Goal: Task Accomplishment & Management: Use online tool/utility

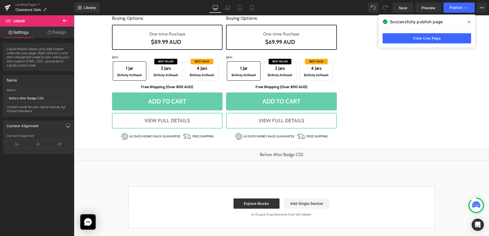
drag, startPoint x: 65, startPoint y: 21, endPoint x: 43, endPoint y: 84, distance: 66.5
click at [65, 22] on icon at bounding box center [65, 21] width 6 height 6
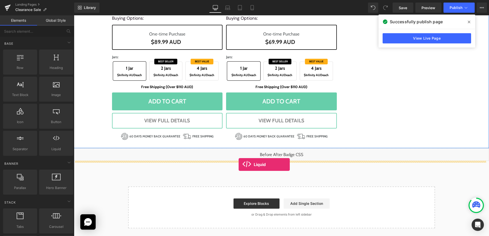
drag, startPoint x: 96, startPoint y: 166, endPoint x: 239, endPoint y: 165, distance: 142.5
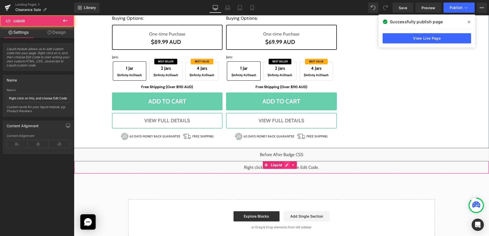
click at [285, 167] on div "Liquid" at bounding box center [281, 167] width 415 height 13
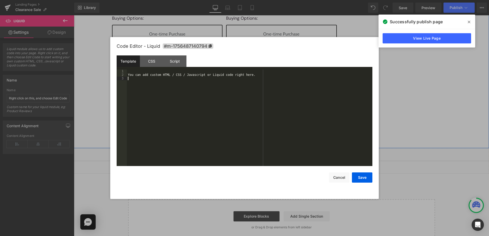
click at [264, 147] on div "You can add custom HTML / CSS / Javascript or Liquid code right here." at bounding box center [250, 122] width 246 height 104
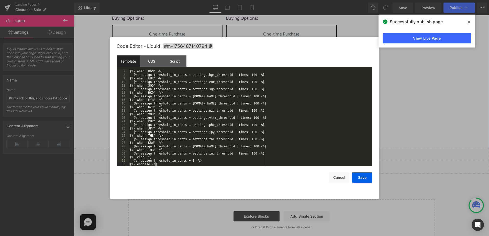
scroll to position [21, 0]
click at [224, 165] on div "{%- when 'BGN' -%} {%- assign threshold_in_cents = settings.bgn_threshold | tim…" at bounding box center [250, 122] width 242 height 104
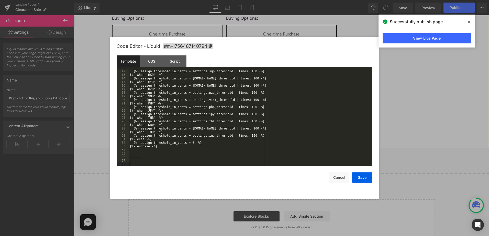
scroll to position [39, 0]
click at [362, 178] on button "Save" at bounding box center [362, 178] width 20 height 10
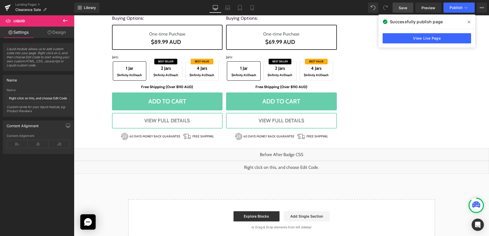
click at [403, 9] on span "Save" at bounding box center [403, 7] width 8 height 5
click at [471, 22] on span at bounding box center [469, 22] width 8 height 8
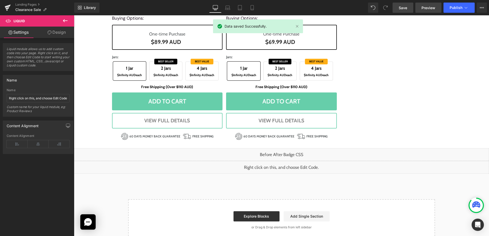
click at [429, 8] on span "Preview" at bounding box center [429, 7] width 14 height 5
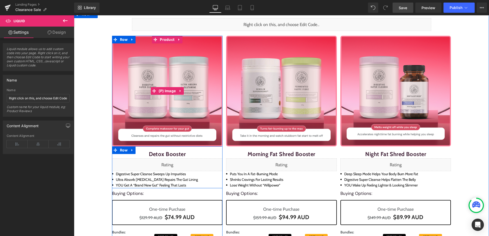
scroll to position [0, 0]
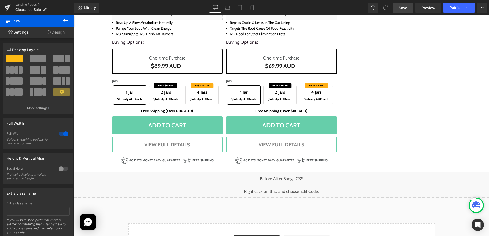
scroll to position [756, 0]
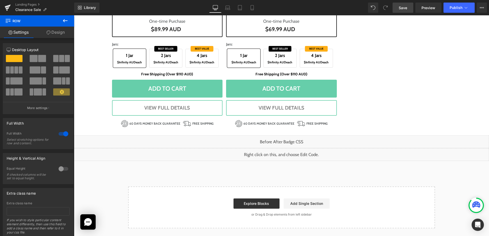
click at [288, 152] on div "Liquid" at bounding box center [281, 154] width 415 height 13
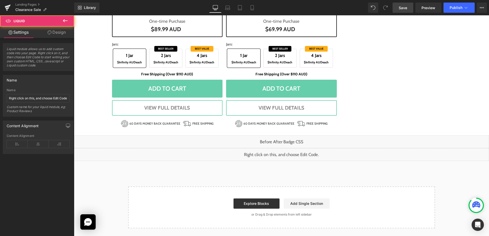
click at [286, 153] on div "Liquid" at bounding box center [281, 154] width 415 height 13
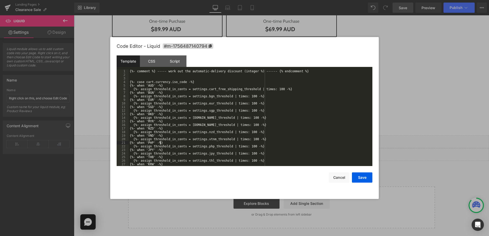
click at [277, 142] on div "{%- comment %} ----- work out the automatic-delivery discount (integer %) -----…" at bounding box center [250, 122] width 242 height 104
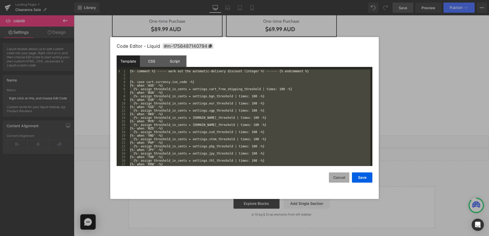
click at [334, 177] on button "Cancel" at bounding box center [339, 178] width 20 height 10
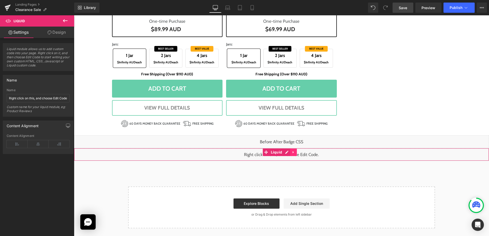
click at [292, 155] on link at bounding box center [293, 153] width 7 height 8
click at [295, 153] on icon at bounding box center [297, 152] width 4 height 4
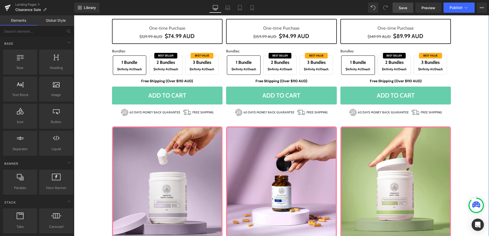
scroll to position [178, 0]
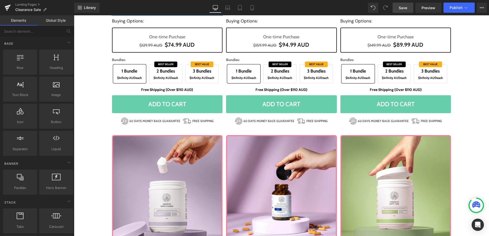
click at [399, 9] on span "Save" at bounding box center [403, 7] width 8 height 5
click at [313, 7] on div "Library Desktop Desktop Laptop Tablet Mobile Saving . . . Preview Publish Sched…" at bounding box center [281, 8] width 415 height 10
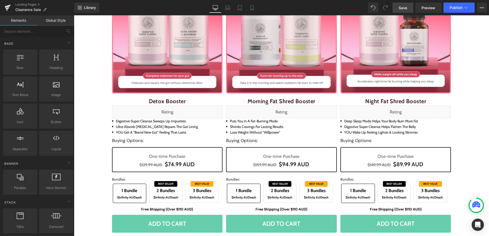
scroll to position [102, 0]
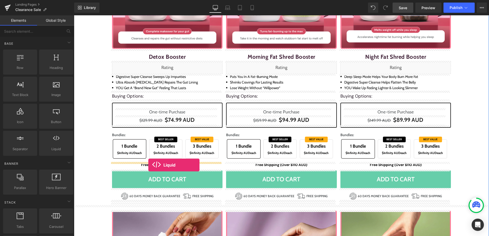
drag, startPoint x: 142, startPoint y: 165, endPoint x: 148, endPoint y: 165, distance: 6.7
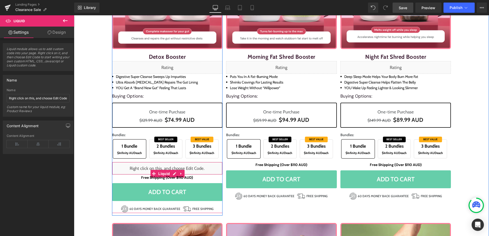
click at [172, 173] on div "Liquid" at bounding box center [167, 168] width 111 height 13
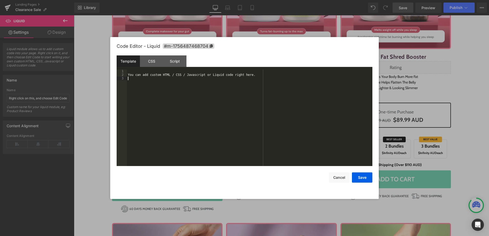
drag, startPoint x: 172, startPoint y: 151, endPoint x: 174, endPoint y: 149, distance: 3.3
click at [172, 151] on div "You can add custom HTML / CSS / Javascript or Liquid code right here." at bounding box center [250, 122] width 246 height 104
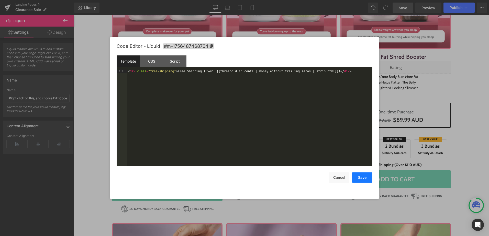
drag, startPoint x: 363, startPoint y: 176, endPoint x: 356, endPoint y: 179, distance: 7.0
click at [362, 176] on button "Save" at bounding box center [362, 178] width 20 height 10
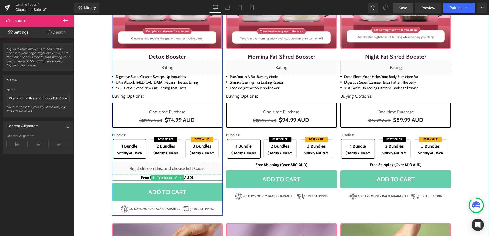
click at [180, 178] on icon at bounding box center [181, 178] width 3 height 3
click at [182, 178] on icon at bounding box center [183, 178] width 3 height 3
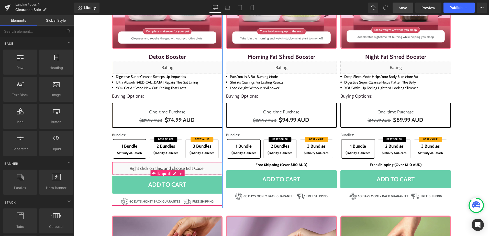
click at [165, 171] on span "Liquid" at bounding box center [164, 174] width 14 height 8
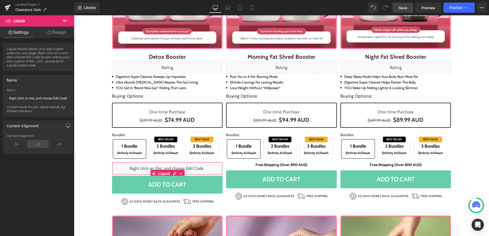
click at [36, 147] on icon at bounding box center [38, 144] width 21 height 8
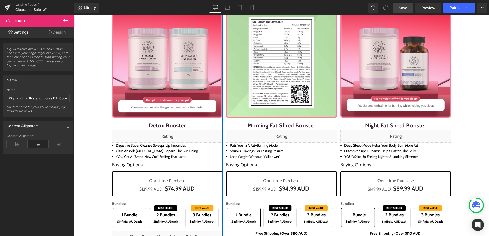
scroll to position [0, 0]
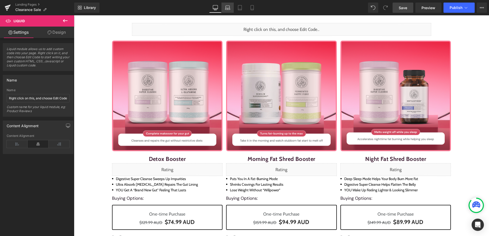
drag, startPoint x: 230, startPoint y: 4, endPoint x: 65, endPoint y: 48, distance: 170.7
click at [230, 4] on link "Laptop" at bounding box center [228, 8] width 12 height 10
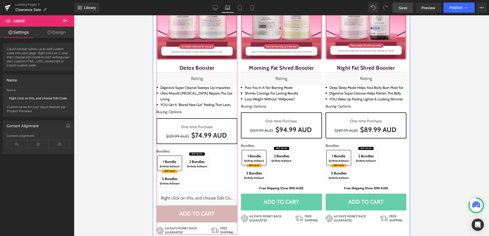
scroll to position [77, 0]
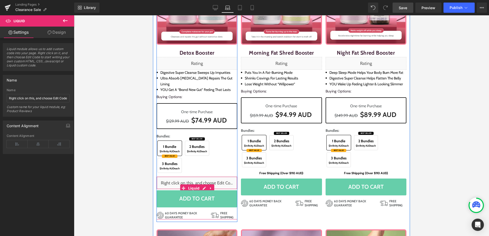
click at [196, 177] on div "Liquid" at bounding box center [197, 183] width 81 height 13
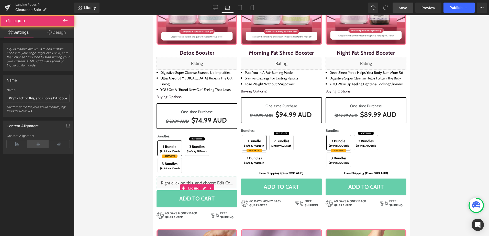
click at [41, 145] on icon at bounding box center [38, 144] width 21 height 8
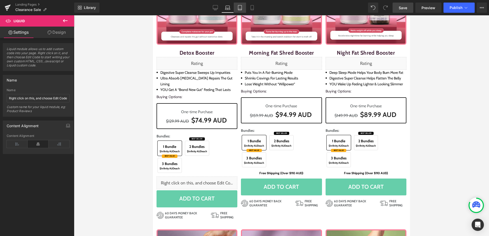
click at [242, 9] on icon at bounding box center [239, 7] width 5 height 5
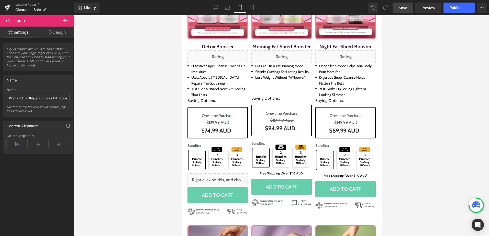
scroll to position [154, 0]
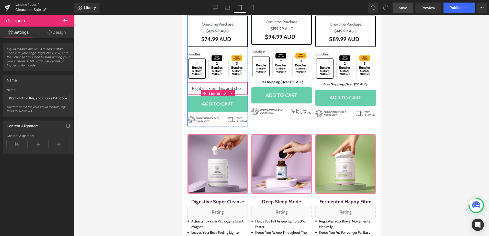
click at [213, 92] on span "Liquid" at bounding box center [215, 94] width 14 height 8
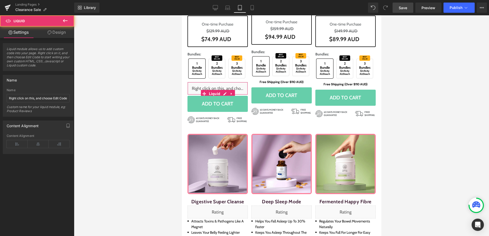
click at [37, 139] on div "Content Alignment" at bounding box center [38, 144] width 63 height 20
click at [37, 143] on icon at bounding box center [38, 144] width 21 height 8
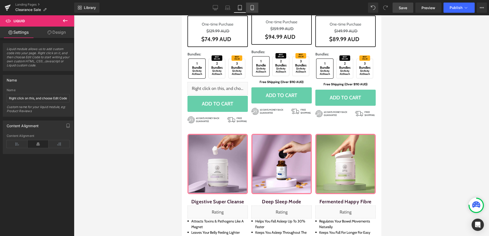
click at [251, 9] on icon at bounding box center [252, 7] width 5 height 5
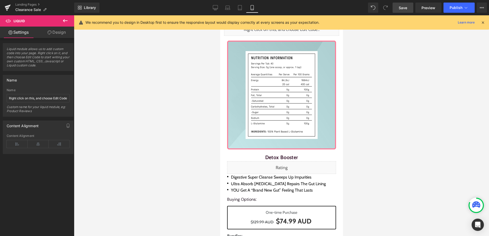
scroll to position [102, 0]
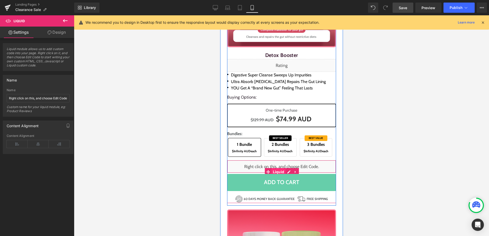
click at [278, 170] on span "Liquid" at bounding box center [278, 172] width 14 height 8
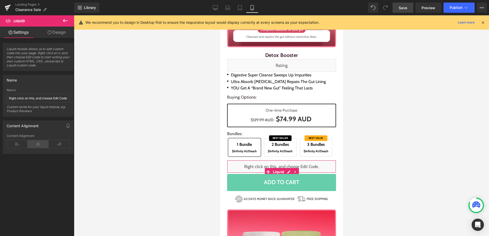
click at [38, 143] on icon at bounding box center [38, 144] width 21 height 8
click at [217, 9] on icon at bounding box center [215, 7] width 5 height 5
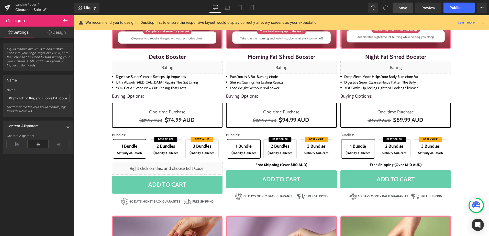
scroll to position [104, 0]
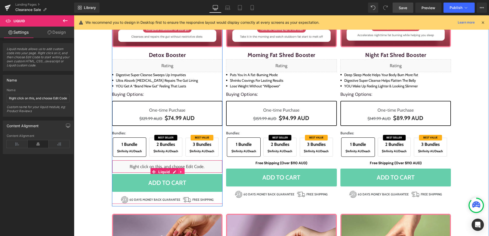
click at [179, 170] on icon at bounding box center [181, 172] width 4 height 4
click at [176, 172] on icon at bounding box center [178, 172] width 4 height 4
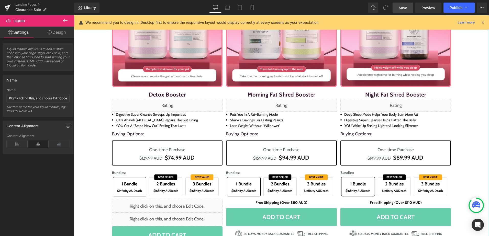
scroll to position [63, 0]
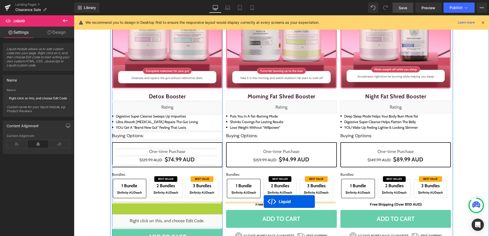
drag, startPoint x: 144, startPoint y: 211, endPoint x: 264, endPoint y: 202, distance: 120.4
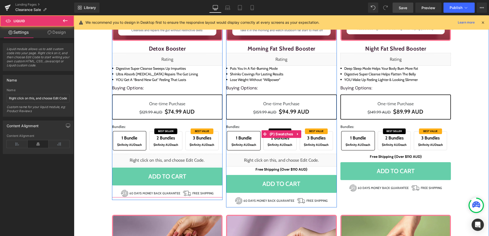
scroll to position [114, 0]
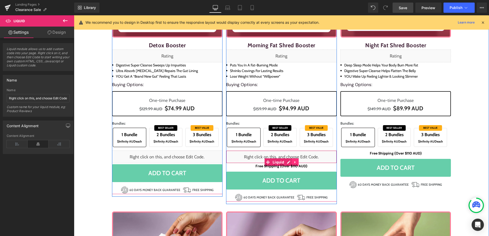
click at [294, 161] on icon at bounding box center [296, 163] width 4 height 4
click at [275, 162] on div "Liquid" at bounding box center [281, 157] width 111 height 13
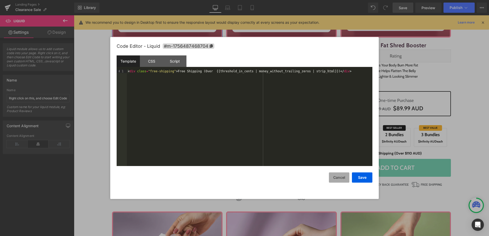
click at [339, 179] on button "Cancel" at bounding box center [339, 178] width 20 height 10
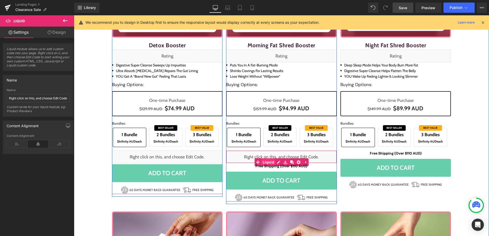
click at [269, 160] on link "Liquid" at bounding box center [265, 163] width 21 height 8
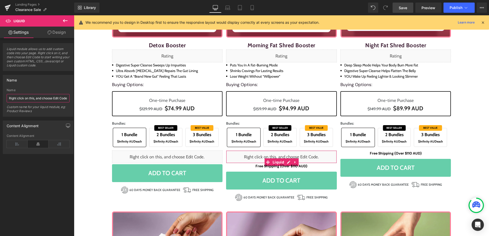
click at [40, 101] on input "Right click on this, and choose Edit Code." at bounding box center [38, 98] width 63 height 8
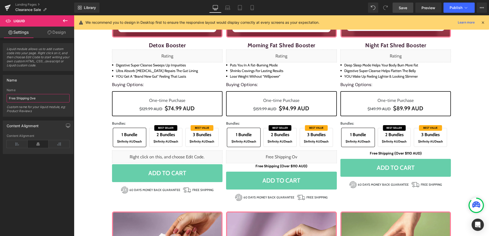
type input "Free Shipping Over"
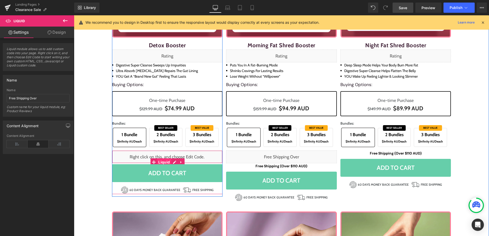
click at [160, 160] on span "Liquid" at bounding box center [164, 163] width 14 height 8
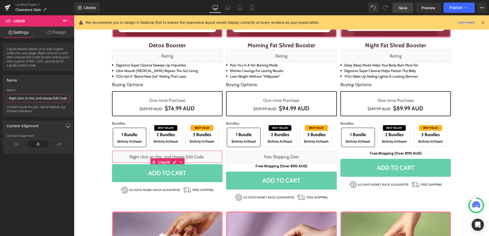
paste input "Free Shipping Over"
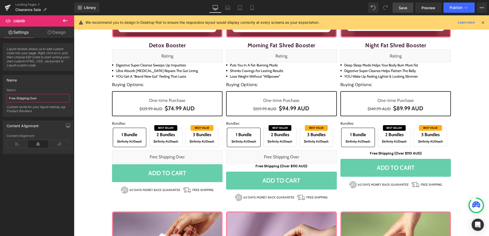
type input "Free Shipping Over"
click at [49, 89] on div "Name" at bounding box center [38, 91] width 63 height 4
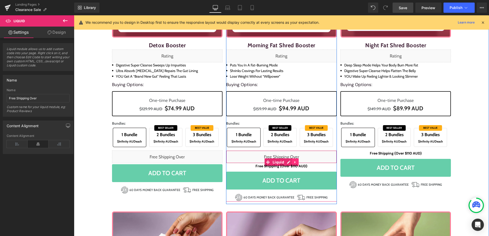
click at [295, 163] on icon at bounding box center [295, 162] width 1 height 2
click at [290, 162] on icon at bounding box center [292, 163] width 4 height 4
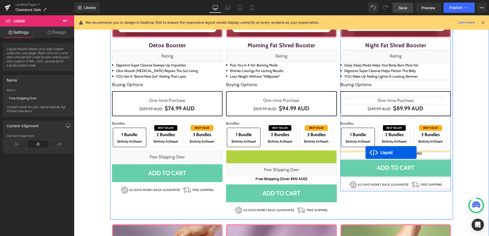
drag, startPoint x: 258, startPoint y: 161, endPoint x: 366, endPoint y: 153, distance: 108.0
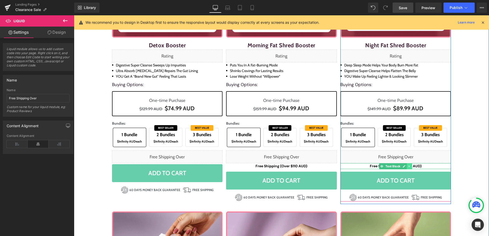
click at [409, 166] on icon at bounding box center [409, 166] width 3 height 3
click at [411, 166] on icon at bounding box center [412, 166] width 3 height 3
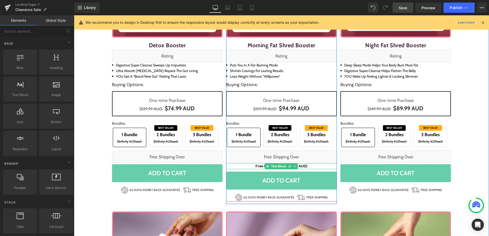
drag, startPoint x: 295, startPoint y: 166, endPoint x: 298, endPoint y: 167, distance: 3.4
click at [295, 166] on icon at bounding box center [295, 166] width 3 height 3
click at [297, 167] on icon at bounding box center [298, 166] width 3 height 3
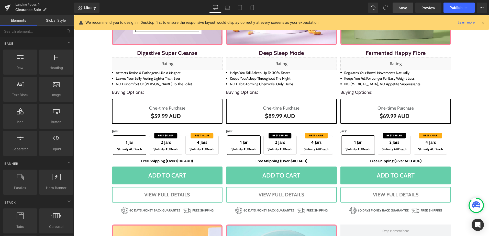
scroll to position [395, 0]
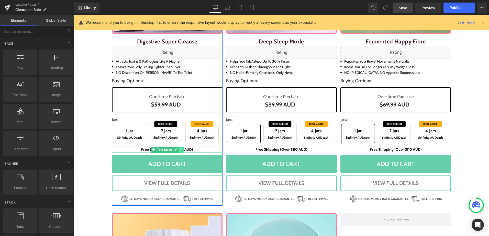
click at [180, 150] on icon at bounding box center [181, 149] width 3 height 3
click at [183, 151] on icon at bounding box center [183, 149] width 3 height 3
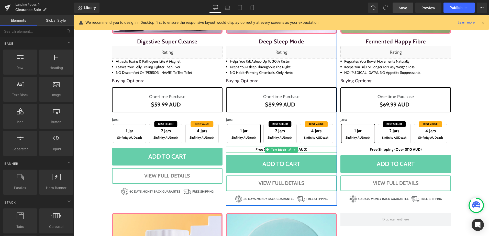
click at [293, 150] on link at bounding box center [295, 150] width 5 height 6
drag, startPoint x: 295, startPoint y: 150, endPoint x: 306, endPoint y: 151, distance: 10.5
click at [297, 151] on icon at bounding box center [298, 149] width 3 height 3
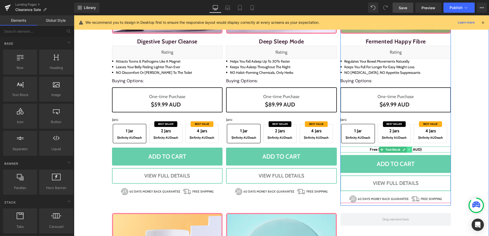
click at [408, 151] on icon at bounding box center [409, 149] width 3 height 3
click at [411, 151] on icon at bounding box center [412, 149] width 3 height 3
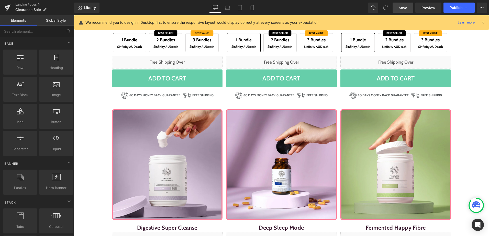
scroll to position [191, 0]
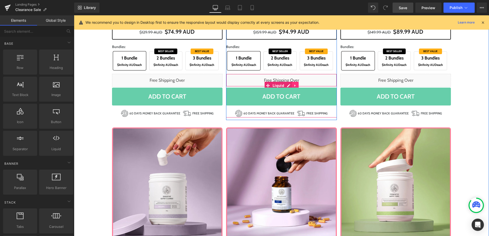
click at [294, 85] on icon at bounding box center [296, 86] width 4 height 4
click at [290, 85] on icon at bounding box center [292, 86] width 4 height 4
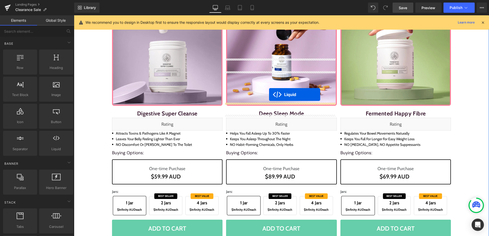
scroll to position [344, 0]
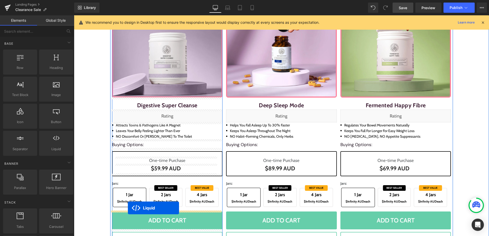
drag, startPoint x: 267, startPoint y: 98, endPoint x: 128, endPoint y: 208, distance: 177.2
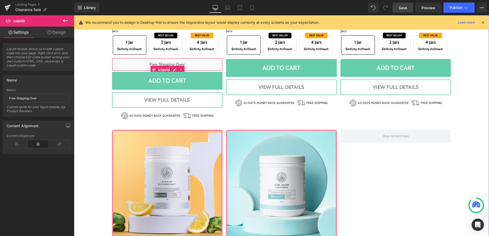
scroll to position [485, 0]
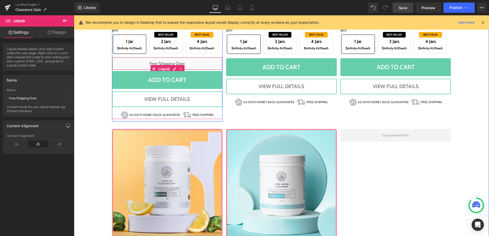
click at [179, 68] on icon at bounding box center [181, 69] width 4 height 4
click at [176, 68] on icon at bounding box center [178, 69] width 4 height 4
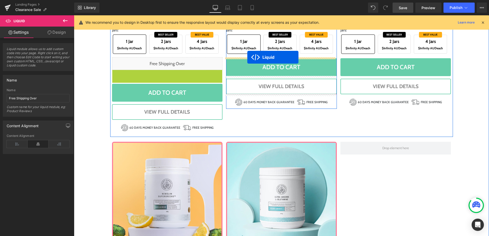
drag, startPoint x: 151, startPoint y: 80, endPoint x: 247, endPoint y: 57, distance: 99.4
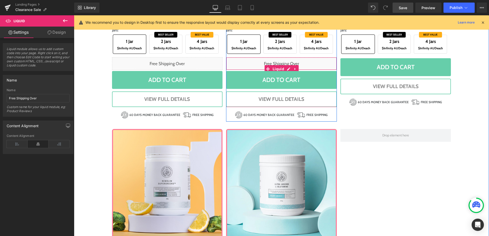
drag, startPoint x: 293, startPoint y: 68, endPoint x: 291, endPoint y: 70, distance: 2.7
click at [294, 69] on icon at bounding box center [296, 69] width 4 height 4
click at [291, 70] on icon at bounding box center [292, 69] width 4 height 4
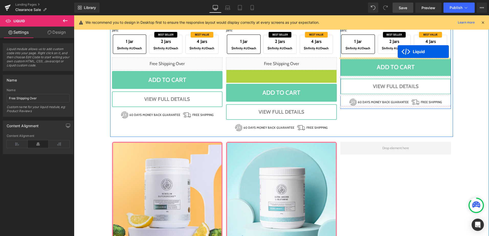
drag, startPoint x: 265, startPoint y: 81, endPoint x: 398, endPoint y: 52, distance: 135.9
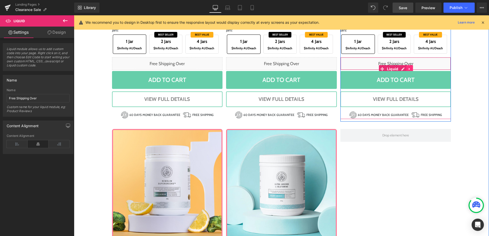
click at [409, 68] on icon at bounding box center [409, 69] width 1 height 2
click at [405, 69] on icon at bounding box center [407, 69] width 4 height 4
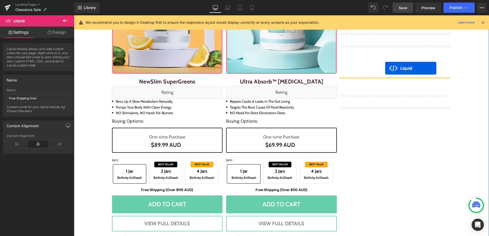
scroll to position [664, 0]
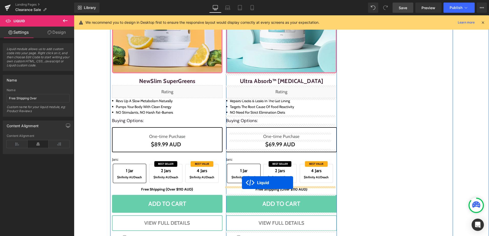
drag, startPoint x: 382, startPoint y: 80, endPoint x: 242, endPoint y: 183, distance: 173.3
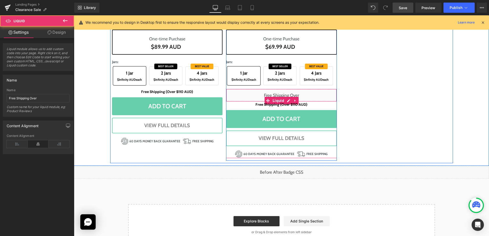
scroll to position [754, 0]
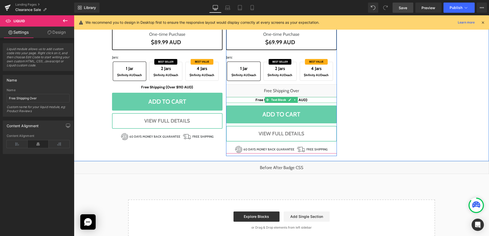
click at [294, 99] on icon at bounding box center [295, 100] width 3 height 3
drag, startPoint x: 296, startPoint y: 100, endPoint x: 300, endPoint y: 99, distance: 4.1
click at [297, 100] on icon at bounding box center [298, 100] width 3 height 3
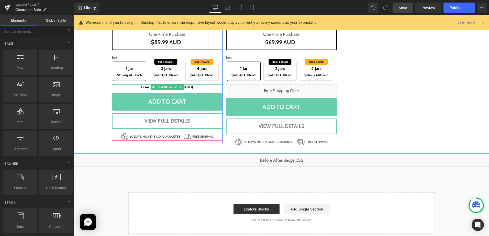
click at [181, 88] on link at bounding box center [180, 87] width 5 height 6
click at [182, 88] on icon at bounding box center [183, 87] width 3 height 3
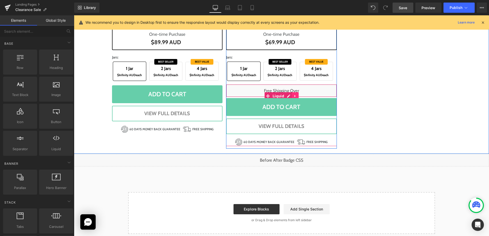
click at [294, 96] on icon at bounding box center [296, 96] width 4 height 4
click at [291, 97] on icon at bounding box center [292, 96] width 4 height 4
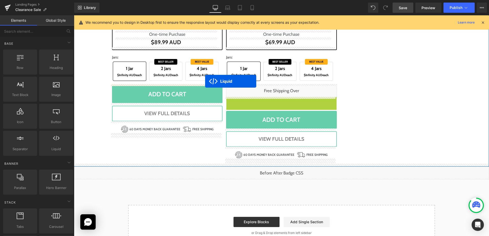
drag, startPoint x: 267, startPoint y: 107, endPoint x: 205, endPoint y: 79, distance: 68.1
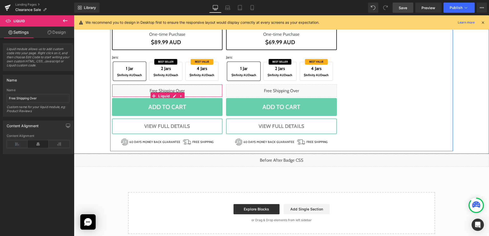
click at [416, 125] on div "Sale Off (P) Image NewSlim SuperGreens (P) Title Liquid Revs up a slow metaboli…" at bounding box center [281, 4] width 343 height 296
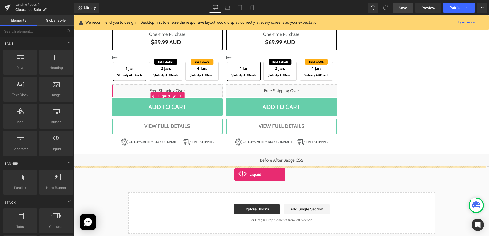
drag, startPoint x: 130, startPoint y: 160, endPoint x: 234, endPoint y: 175, distance: 105.7
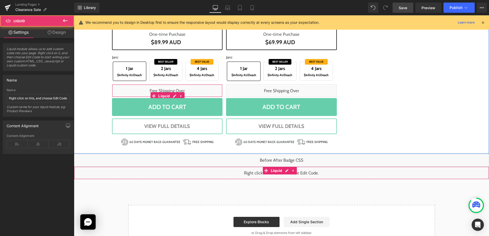
click at [285, 172] on div "Liquid" at bounding box center [281, 173] width 415 height 13
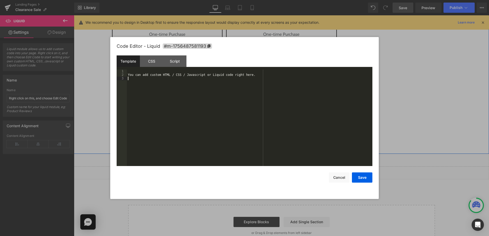
click at [290, 142] on div "You can add custom HTML / CSS / Javascript or Liquid code right here." at bounding box center [250, 122] width 246 height 104
click at [313, 125] on div at bounding box center [250, 122] width 246 height 104
click at [181, 110] on div at bounding box center [250, 122] width 246 height 104
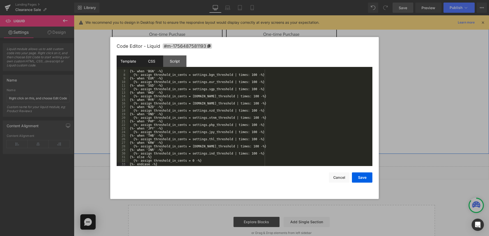
click at [154, 64] on div "CSS" at bounding box center [151, 62] width 23 height 12
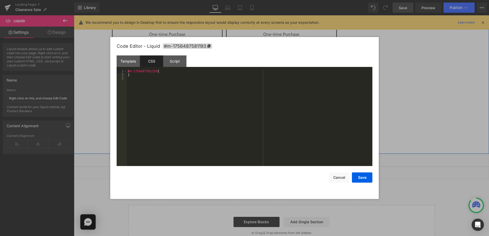
click at [219, 113] on div "#m-1756487581193 { }" at bounding box center [250, 122] width 246 height 104
drag, startPoint x: 364, startPoint y: 177, endPoint x: 358, endPoint y: 172, distance: 7.3
click at [364, 177] on button "Save" at bounding box center [362, 178] width 20 height 10
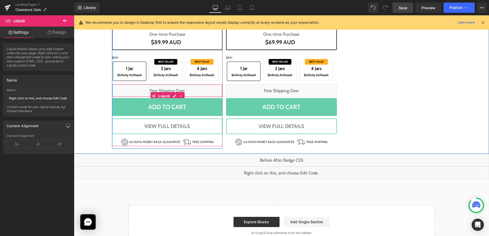
click at [172, 95] on div "Liquid" at bounding box center [167, 90] width 111 height 13
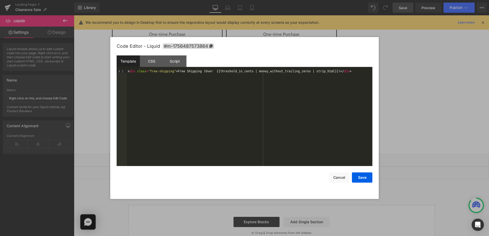
drag, startPoint x: 170, startPoint y: 71, endPoint x: 159, endPoint y: 73, distance: 10.9
click at [170, 71] on div "< div class = "free-shipping" > Free Shipping (Over {{threshold_in_cents | mone…" at bounding box center [250, 122] width 246 height 104
click at [148, 71] on div "< div class = "free-shipping" > Free Shipping (Over {{threshold_in_cents | mone…" at bounding box center [250, 122] width 246 height 104
drag, startPoint x: 216, startPoint y: 117, endPoint x: 275, endPoint y: 140, distance: 62.9
click at [216, 117] on div "< div class = "free-shipping" > Free Shipping (Over {{threshold_in_cents | mone…" at bounding box center [250, 122] width 246 height 104
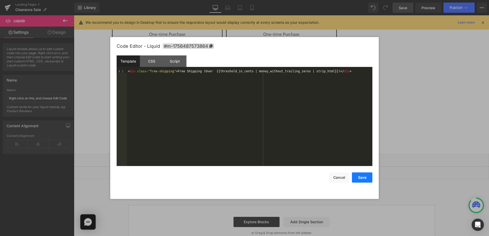
drag, startPoint x: 361, startPoint y: 176, endPoint x: 278, endPoint y: 158, distance: 85.4
click at [361, 176] on button "Save" at bounding box center [362, 178] width 20 height 10
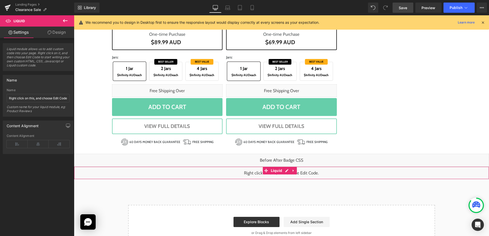
click at [287, 171] on div "Liquid" at bounding box center [281, 173] width 415 height 13
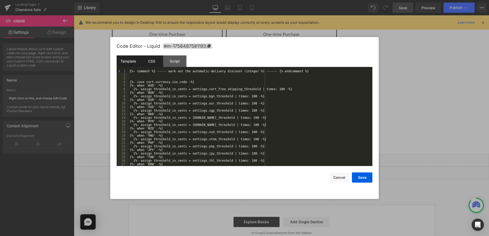
drag, startPoint x: 147, startPoint y: 63, endPoint x: 149, endPoint y: 68, distance: 5.5
click at [148, 63] on div "CSS" at bounding box center [151, 62] width 23 height 12
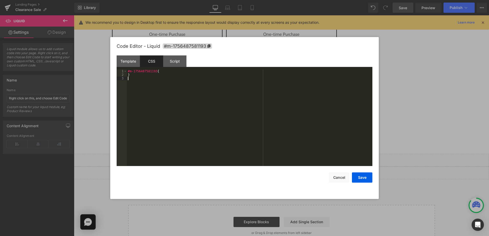
click at [162, 103] on div "#m-1756487581193 { }" at bounding box center [250, 122] width 246 height 104
paste textarea
click at [166, 87] on div "#m-1756487581193 { } .free-shipping { }" at bounding box center [250, 122] width 246 height 104
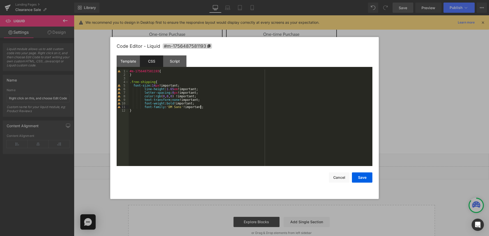
click at [147, 88] on div "#m-1756487581193 { } .free-shipping { font-size : 14 px !important; line-height…" at bounding box center [251, 122] width 244 height 104
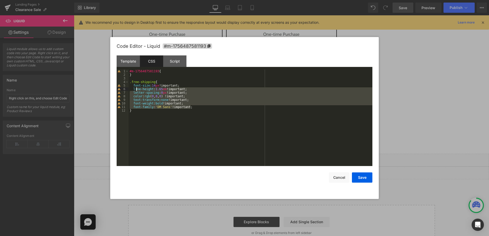
drag, startPoint x: 158, startPoint y: 111, endPoint x: 158, endPoint y: 101, distance: 9.7
click at [158, 111] on div "#m-1756487581193 { } .free-shipping { font-size : 14 px !important; line-height…" at bounding box center [251, 122] width 244 height 104
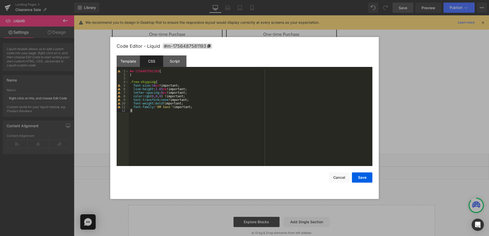
drag, startPoint x: 161, startPoint y: 89, endPoint x: 171, endPoint y: 113, distance: 26.7
click at [163, 91] on div "#m-1756487581193 { } .free-shipping { font-size : 14 px !important; line-height…" at bounding box center [251, 122] width 244 height 104
click at [160, 88] on div "#m-1756487581193 { } .free-shipping { font-size : 14 px !important; line-height…" at bounding box center [251, 118] width 244 height 97
click at [181, 122] on div "#m-1756487581193 { } .free-shipping { font-size : 14 px !important; line-height…" at bounding box center [251, 122] width 244 height 104
click at [365, 177] on button "Save" at bounding box center [362, 178] width 20 height 10
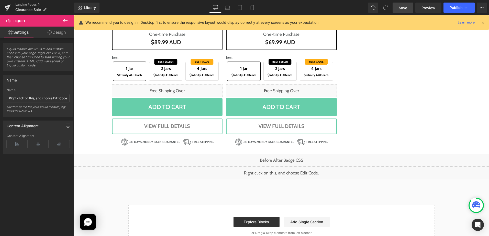
click at [406, 5] on span "Save" at bounding box center [403, 7] width 8 height 5
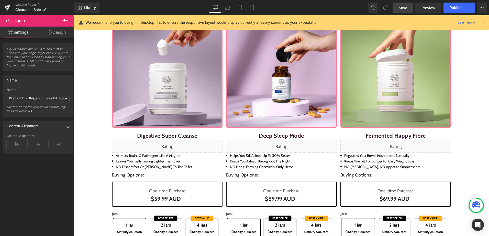
scroll to position [267, 0]
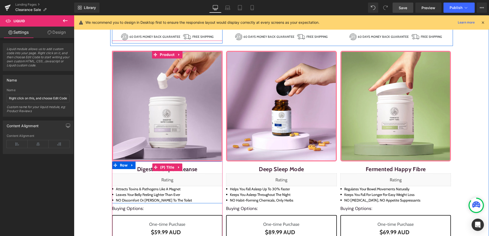
click at [140, 169] on link "Digestive Super Cleanse" at bounding box center [167, 168] width 60 height 12
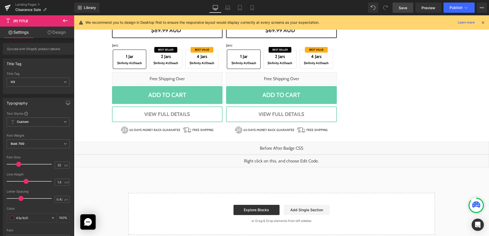
scroll to position [772, 0]
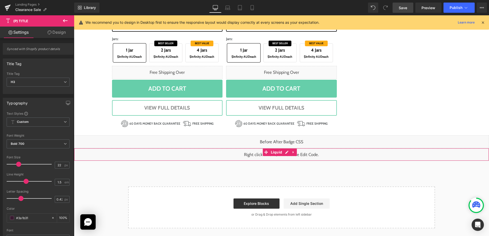
click at [285, 150] on div "Liquid" at bounding box center [281, 154] width 415 height 13
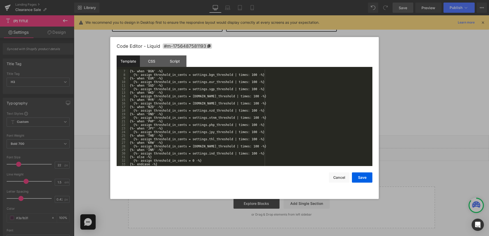
scroll to position [0, 0]
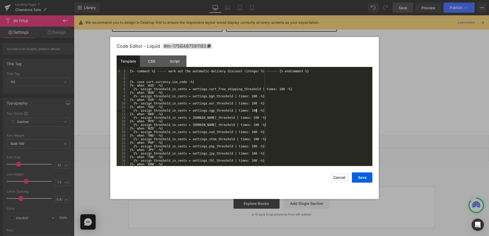
click at [299, 110] on div "{%- comment %} ----- work out the automatic-delivery discount (integer %) -----…" at bounding box center [250, 122] width 242 height 104
drag, startPoint x: 363, startPoint y: 176, endPoint x: 362, endPoint y: 173, distance: 3.5
click at [362, 176] on button "Save" at bounding box center [362, 178] width 20 height 10
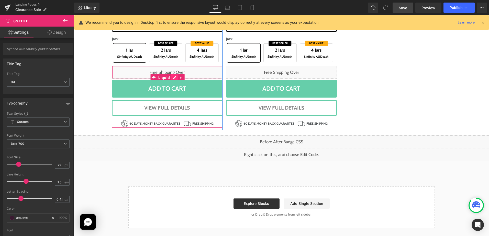
click at [173, 78] on div "Liquid" at bounding box center [167, 72] width 111 height 13
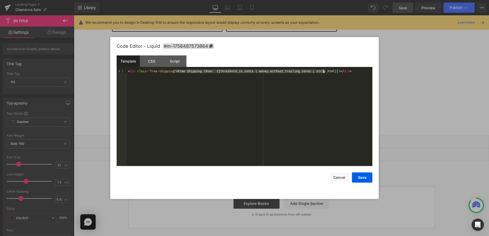
drag, startPoint x: 174, startPoint y: 72, endPoint x: 324, endPoint y: 72, distance: 149.7
click at [324, 72] on div "< div class = "free-shipping" > Free Shipping (Over {{threshold_in_cents | mone…" at bounding box center [250, 122] width 246 height 104
click at [315, 91] on div "Free Shipping (Over {{threshold_in_cents | money_without_trailing_zeros | strip…" at bounding box center [250, 122] width 246 height 104
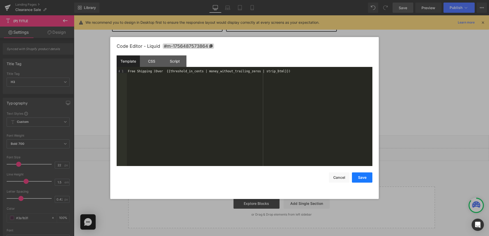
click at [366, 177] on button "Save" at bounding box center [362, 178] width 20 height 10
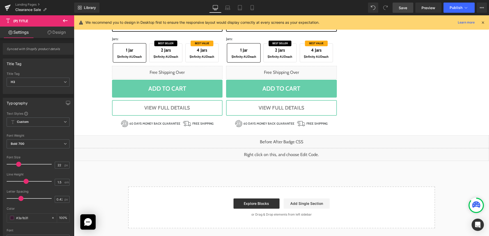
drag, startPoint x: 400, startPoint y: 8, endPoint x: 410, endPoint y: 65, distance: 57.6
click at [400, 8] on span "Save" at bounding box center [403, 7] width 8 height 5
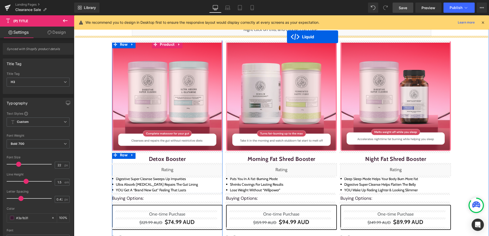
drag, startPoint x: 267, startPoint y: 154, endPoint x: 287, endPoint y: 37, distance: 118.4
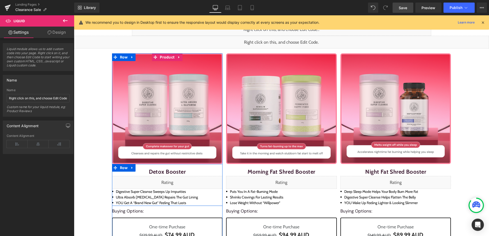
click at [405, 9] on span "Save" at bounding box center [403, 7] width 8 height 5
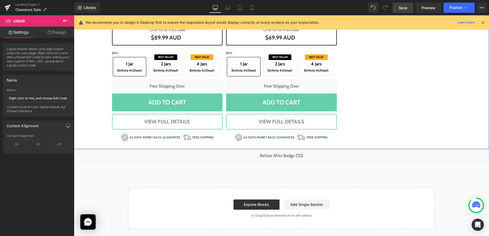
scroll to position [772, 0]
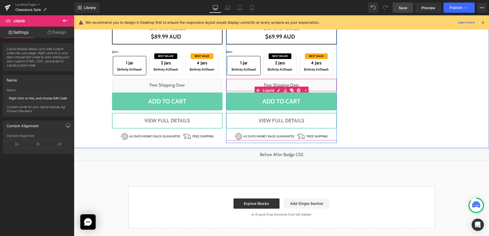
click at [277, 89] on div "Liquid" at bounding box center [281, 85] width 111 height 13
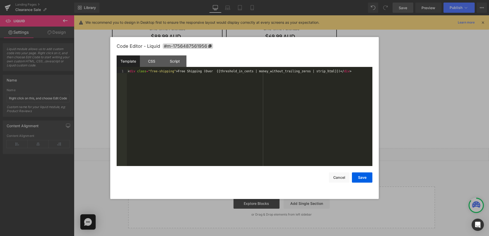
click at [283, 106] on div "< div class = "free-shipping" > Free Shipping (Over {{threshold_in_cents | mone…" at bounding box center [250, 122] width 246 height 104
drag, startPoint x: 339, startPoint y: 182, endPoint x: 265, endPoint y: 166, distance: 76.2
click at [339, 182] on button "Cancel" at bounding box center [339, 178] width 20 height 10
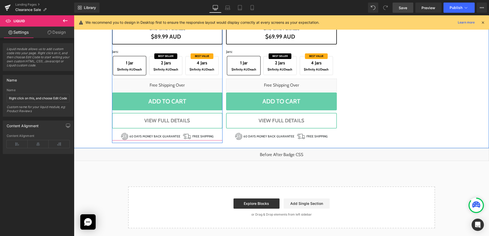
drag, startPoint x: 173, startPoint y: 88, endPoint x: 264, endPoint y: 125, distance: 97.5
click at [173, 88] on div "Liquid" at bounding box center [167, 85] width 111 height 13
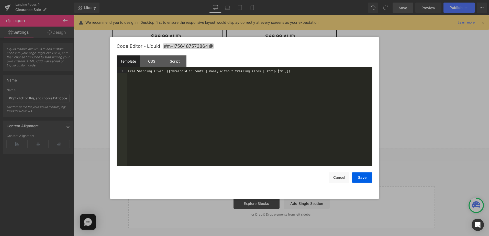
click at [191, 111] on div "Free Shipping (Over {{threshold_in_cents | money_without_trailing_zeros | strip…" at bounding box center [250, 122] width 246 height 104
click at [356, 177] on button "Save" at bounding box center [362, 178] width 20 height 10
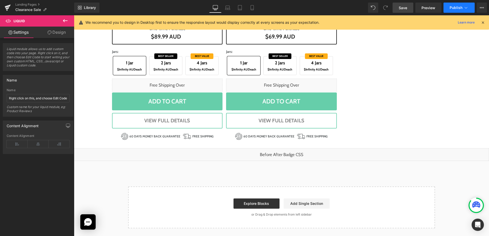
click at [452, 9] on span "Publish" at bounding box center [456, 8] width 13 height 4
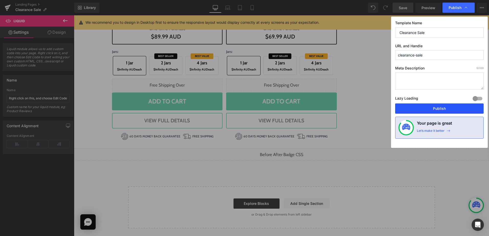
click at [444, 107] on button "Publish" at bounding box center [439, 109] width 89 height 10
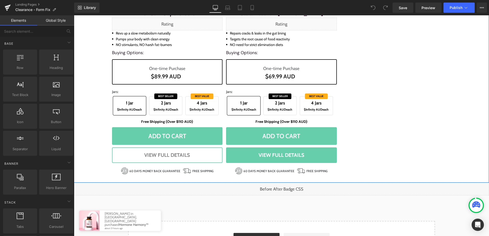
scroll to position [774, 0]
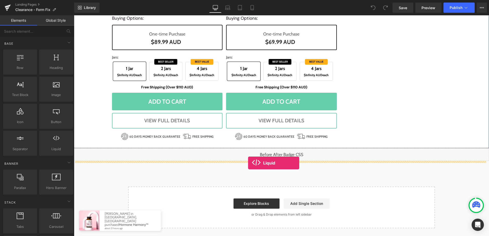
drag, startPoint x: 130, startPoint y: 159, endPoint x: 248, endPoint y: 163, distance: 118.6
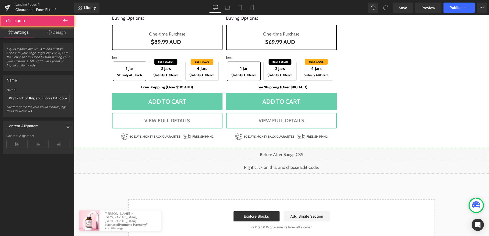
click at [287, 166] on div "Liquid" at bounding box center [281, 167] width 415 height 13
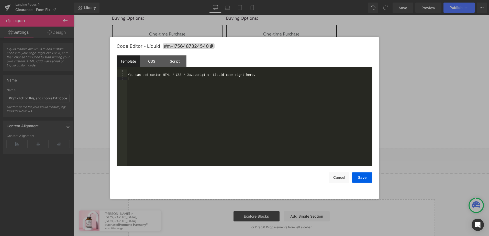
click at [284, 134] on div "You can add custom HTML / CSS / Javascript or Liquid code right here." at bounding box center [250, 122] width 246 height 104
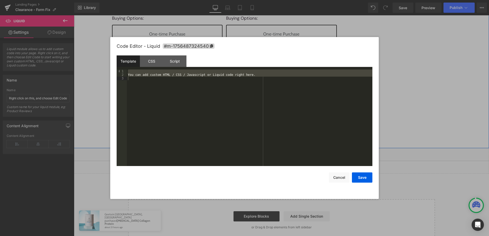
click at [237, 101] on div "You can add custom HTML / CSS / Javascript or Liquid code right here." at bounding box center [250, 118] width 246 height 97
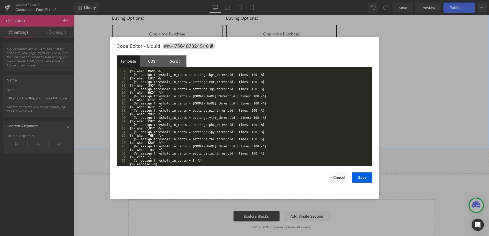
click at [191, 165] on div "{%- when 'BGN' -%} {%- assign threshold_in_cents = settings.bgn_threshold | tim…" at bounding box center [250, 122] width 242 height 104
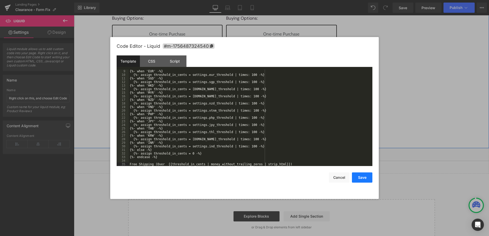
click at [356, 177] on button "Save" at bounding box center [362, 178] width 20 height 10
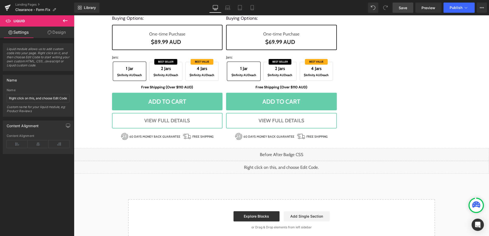
click at [407, 6] on span "Save" at bounding box center [403, 7] width 8 height 5
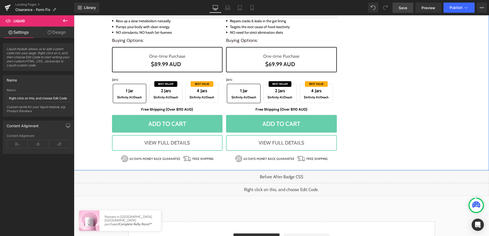
scroll to position [787, 0]
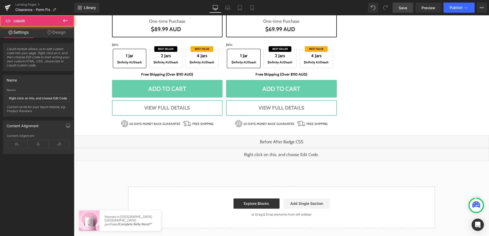
click at [284, 154] on div "Liquid" at bounding box center [281, 154] width 415 height 13
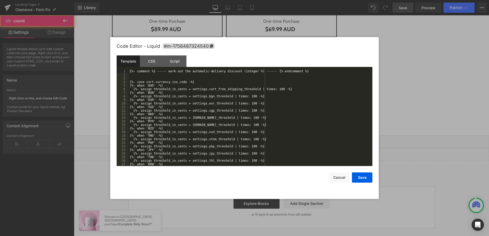
drag, startPoint x: 286, startPoint y: 155, endPoint x: 352, endPoint y: 153, distance: 65.5
click at [286, 155] on div "Liquid" at bounding box center [281, 154] width 415 height 13
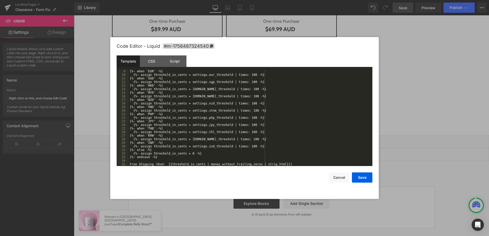
scroll to position [29, 0]
click at [186, 163] on div "{%- when 'EUR' -%} {%- assign threshold_in_cents = settings.eur_threshold | tim…" at bounding box center [250, 122] width 242 height 104
click at [364, 176] on button "Save" at bounding box center [362, 178] width 20 height 10
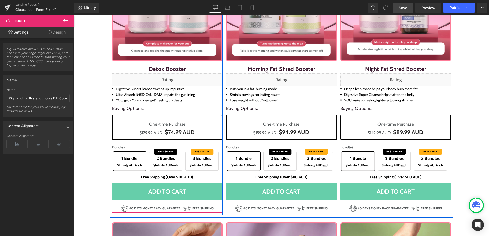
scroll to position [102, 0]
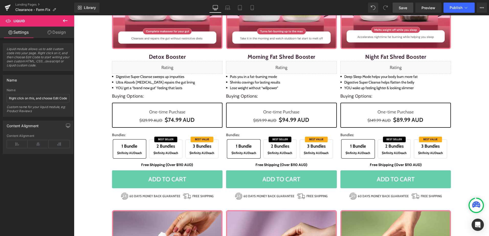
click at [63, 22] on icon at bounding box center [65, 21] width 6 height 6
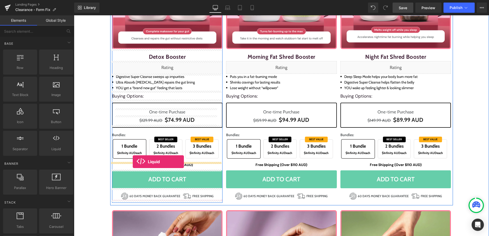
drag, startPoint x: 129, startPoint y: 156, endPoint x: 133, endPoint y: 162, distance: 7.6
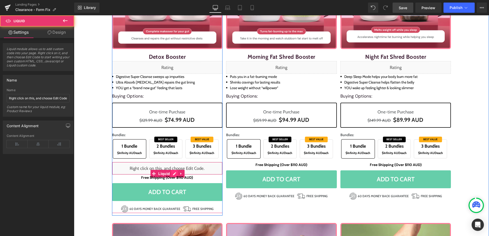
click at [173, 172] on div "Liquid" at bounding box center [167, 168] width 111 height 13
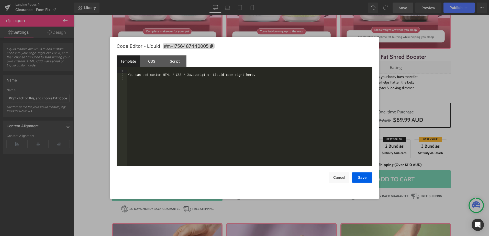
click at [183, 136] on div "You can add custom HTML / CSS / Javascript or Liquid code right here." at bounding box center [250, 122] width 246 height 104
click at [193, 115] on div "Free Shipping (Over {{threshold_in_cents | money_without_trailing_zeros | strip…" at bounding box center [250, 118] width 246 height 97
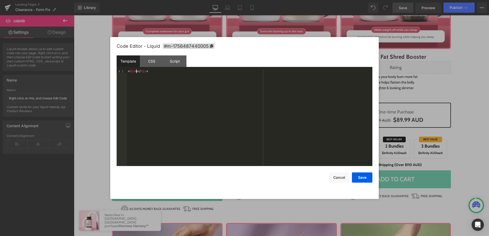
paste textarea
click at [194, 112] on div "< div > Free Shipping (Over {{threshold_in_cents | money_without_trailing_zeros…" at bounding box center [250, 122] width 246 height 104
click at [134, 72] on div "< div > Free Shipping (Over {{threshold_in_cents | money_without_trailing_zeros…" at bounding box center [250, 122] width 246 height 104
